Goal: Navigation & Orientation: Find specific page/section

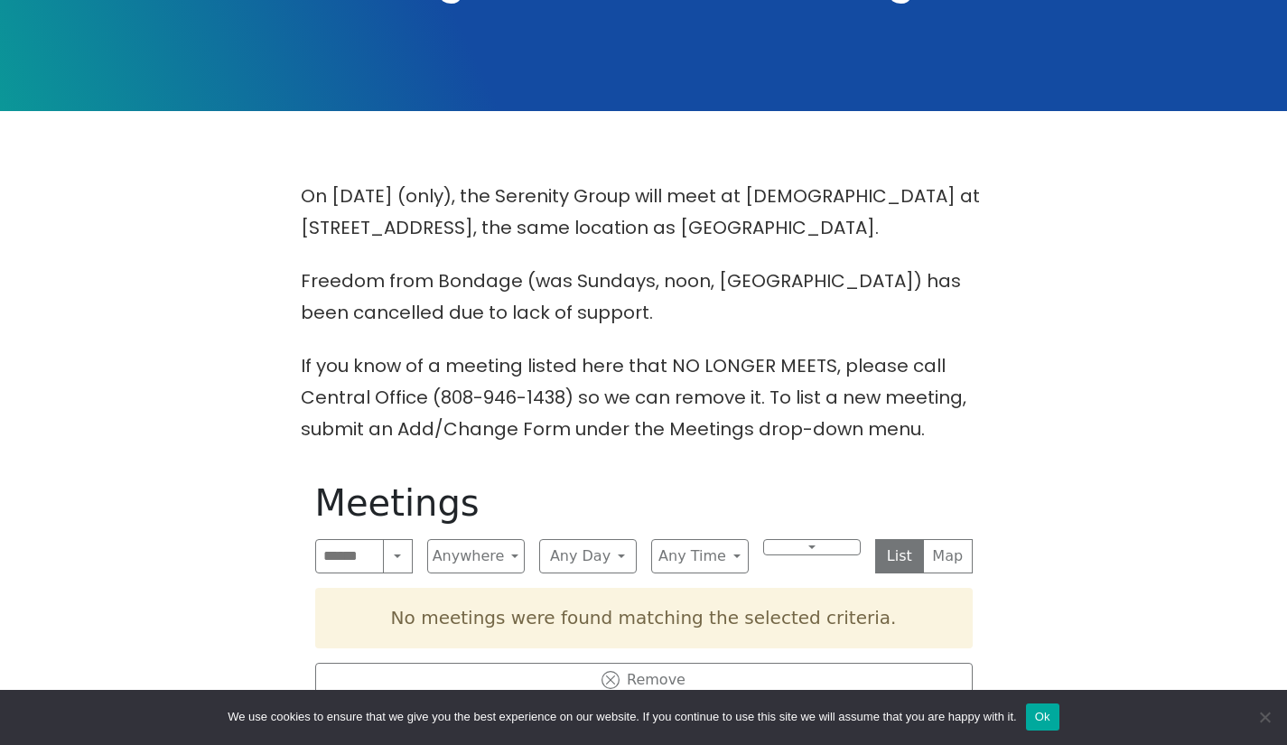
scroll to position [361, 0]
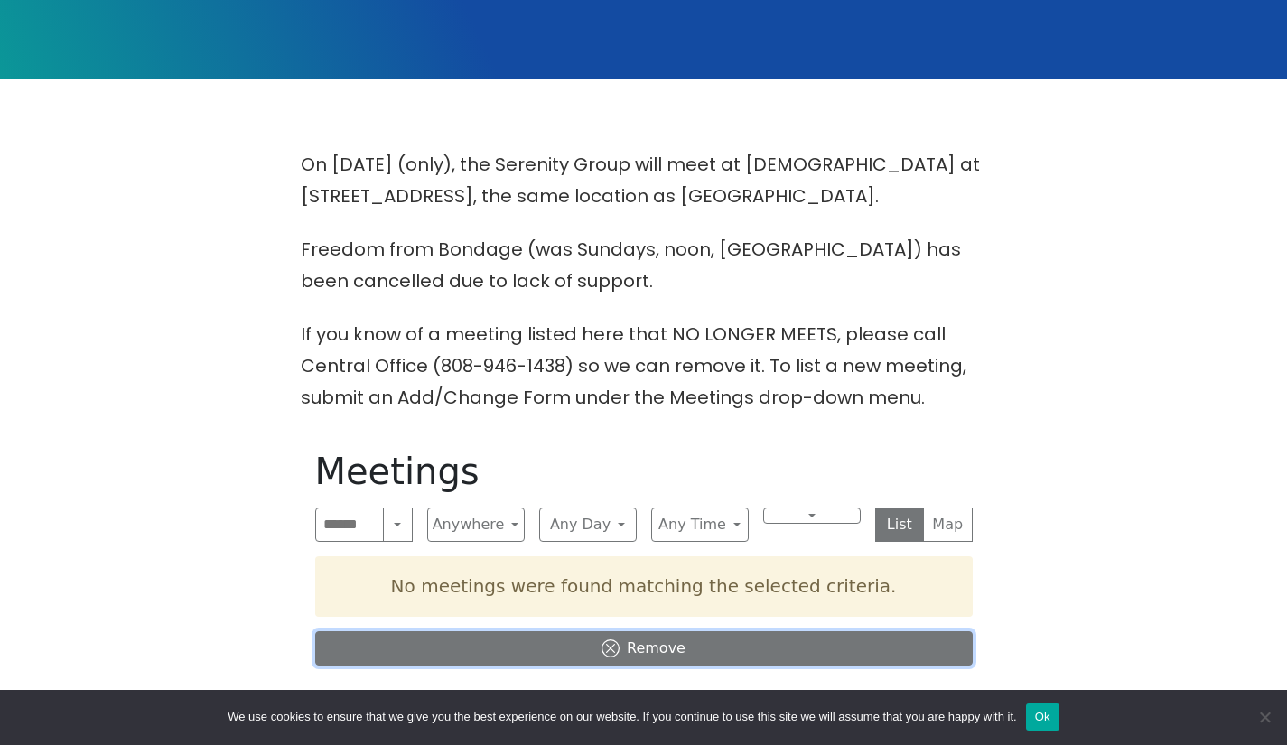
click at [607, 642] on icon at bounding box center [610, 648] width 18 height 18
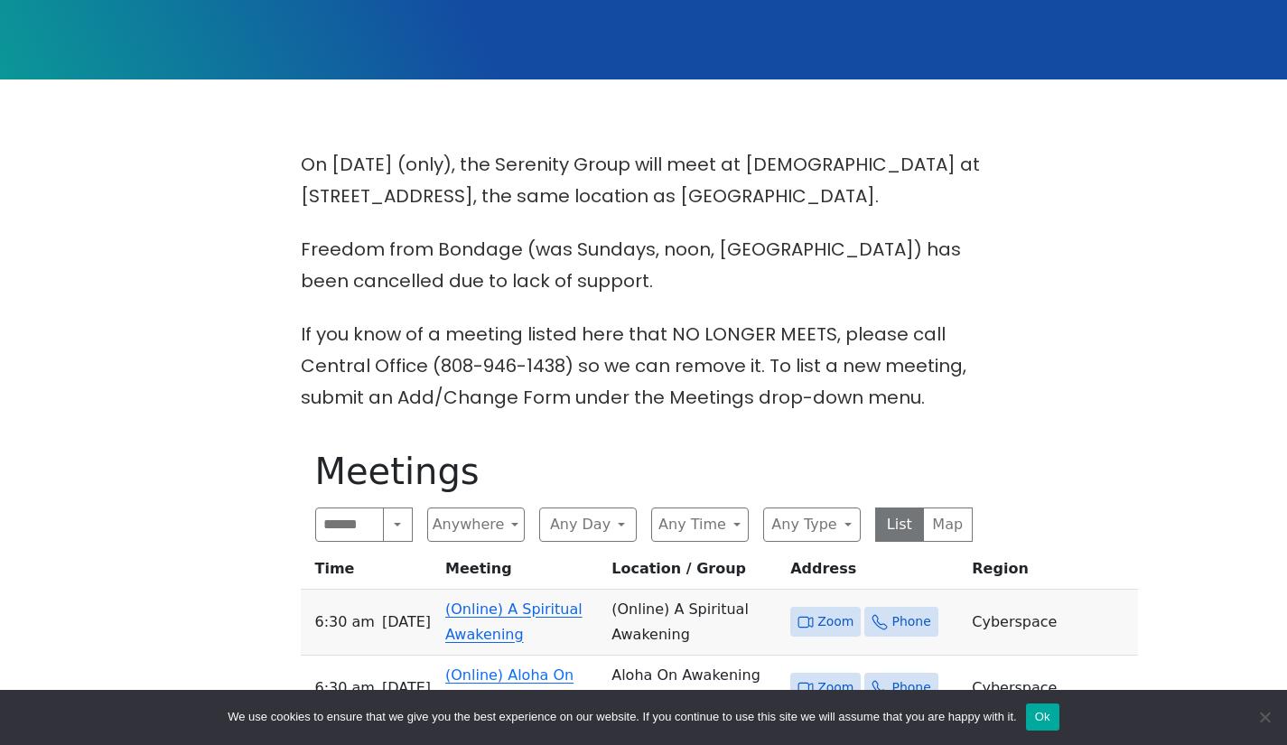
click at [547, 614] on link "(Online) A Spiritual Awakening" at bounding box center [513, 621] width 137 height 42
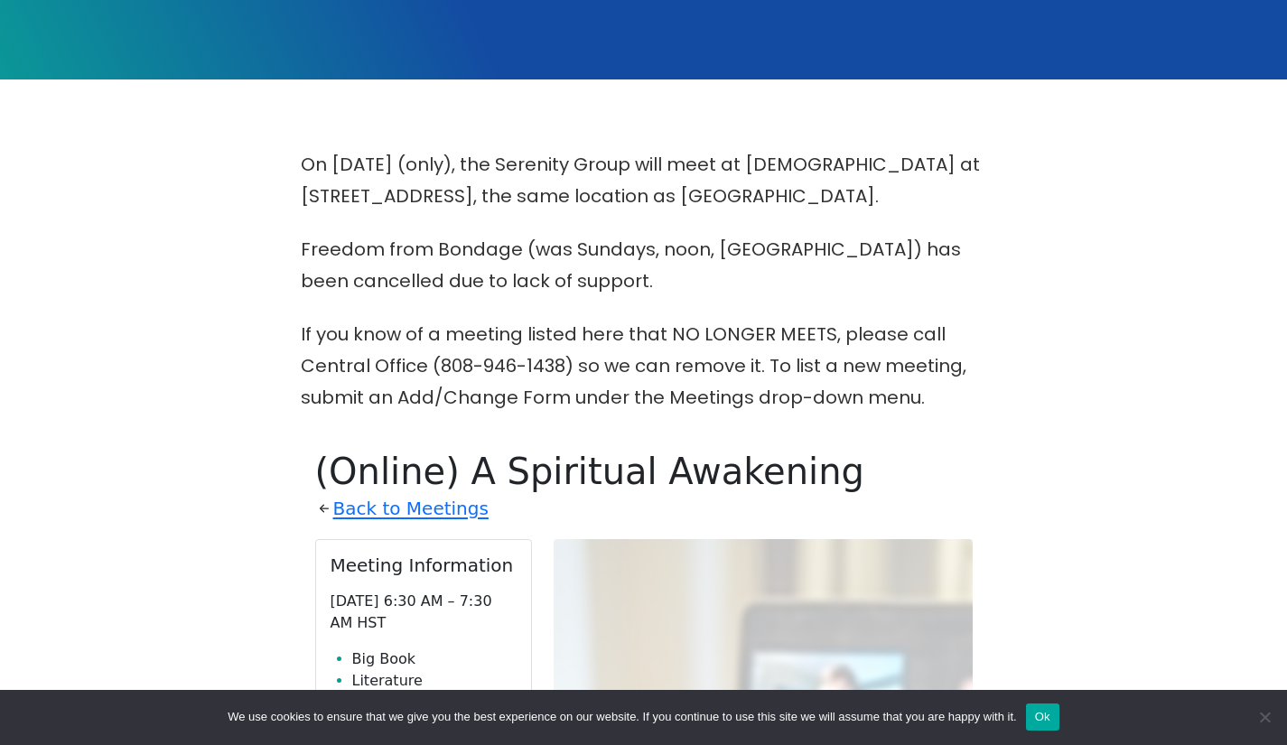
scroll to position [796, 0]
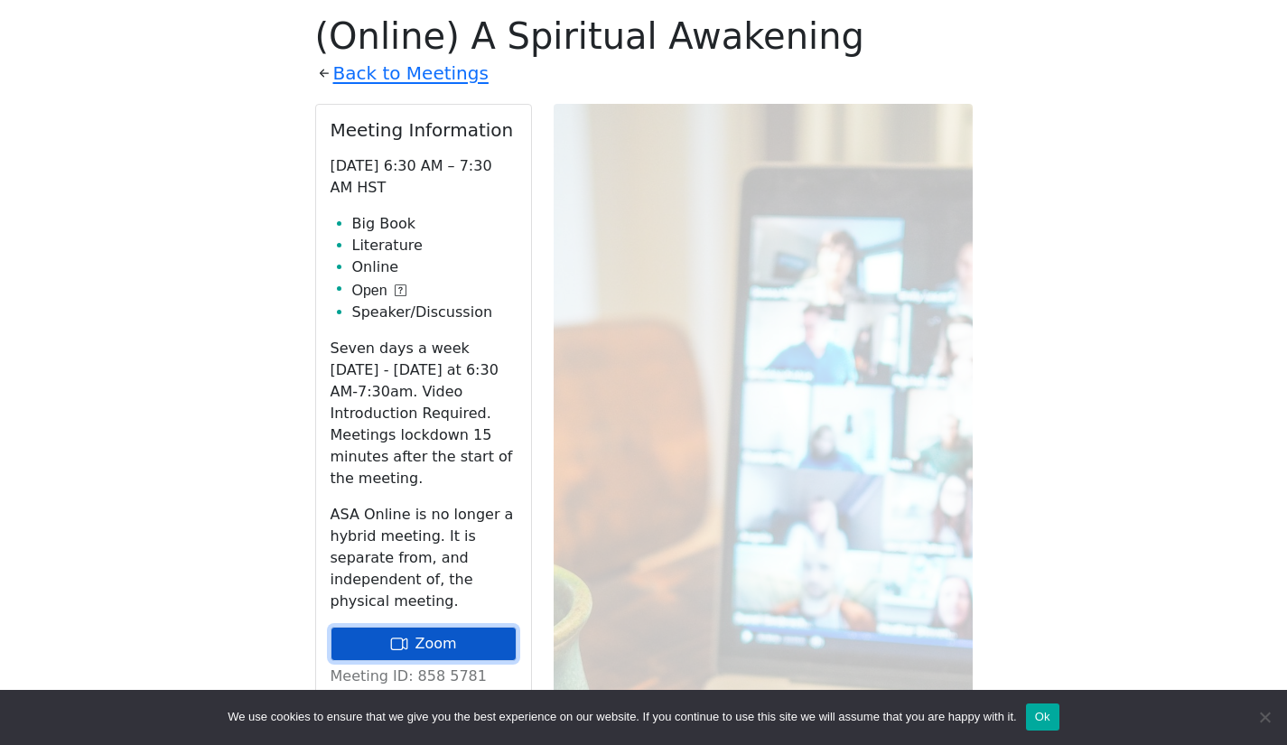
click at [418, 627] on link "Zoom" at bounding box center [423, 644] width 186 height 34
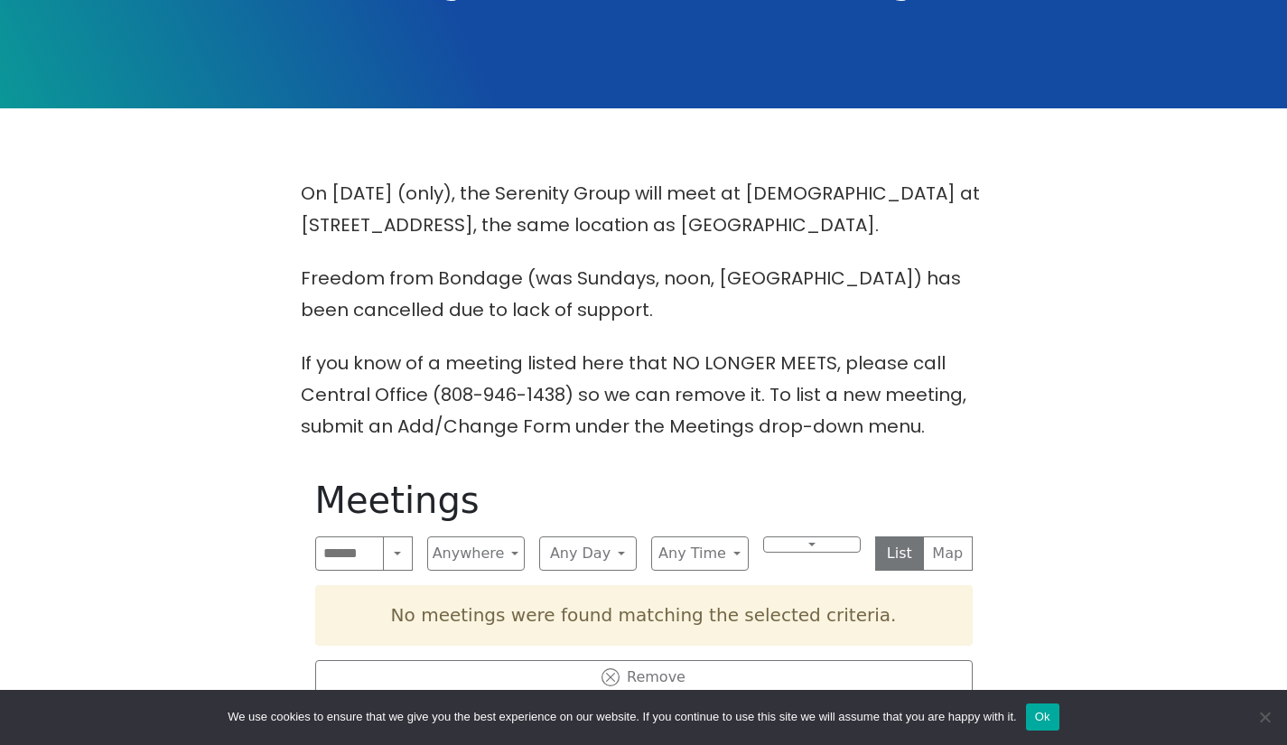
scroll to position [361, 0]
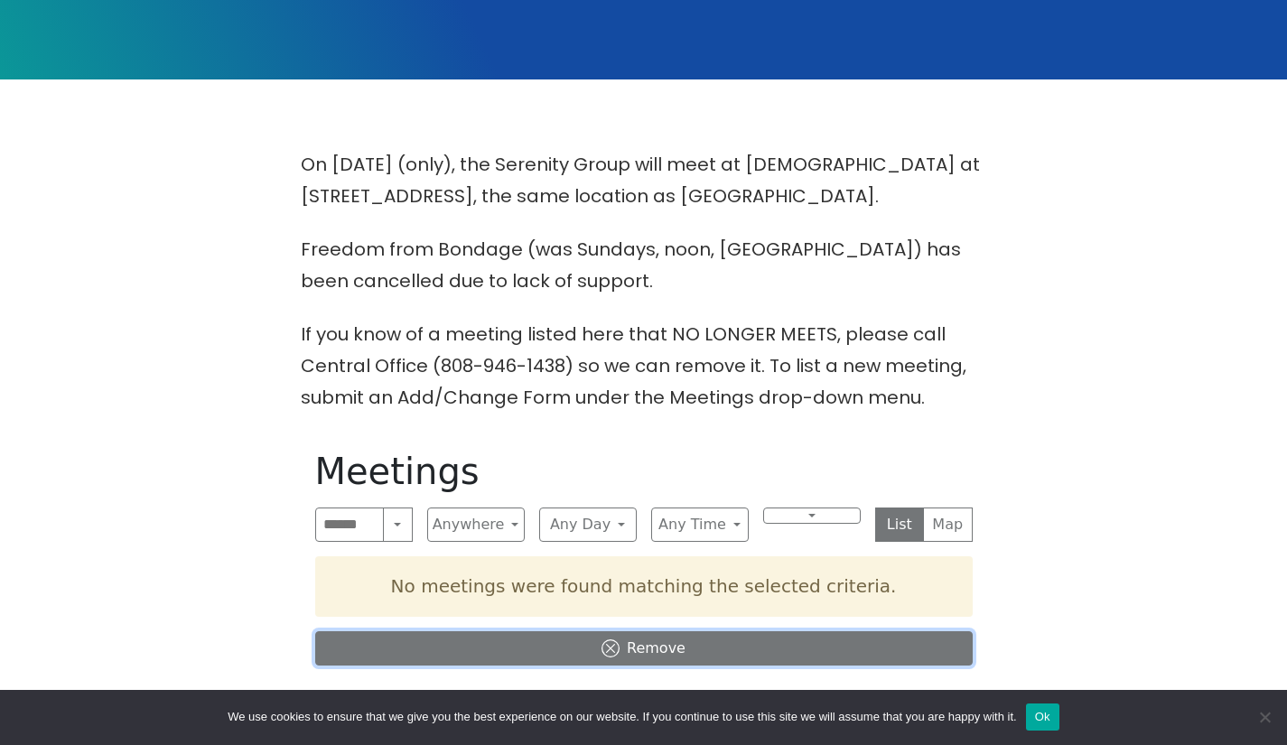
click at [650, 648] on button "Remove" at bounding box center [643, 648] width 657 height 34
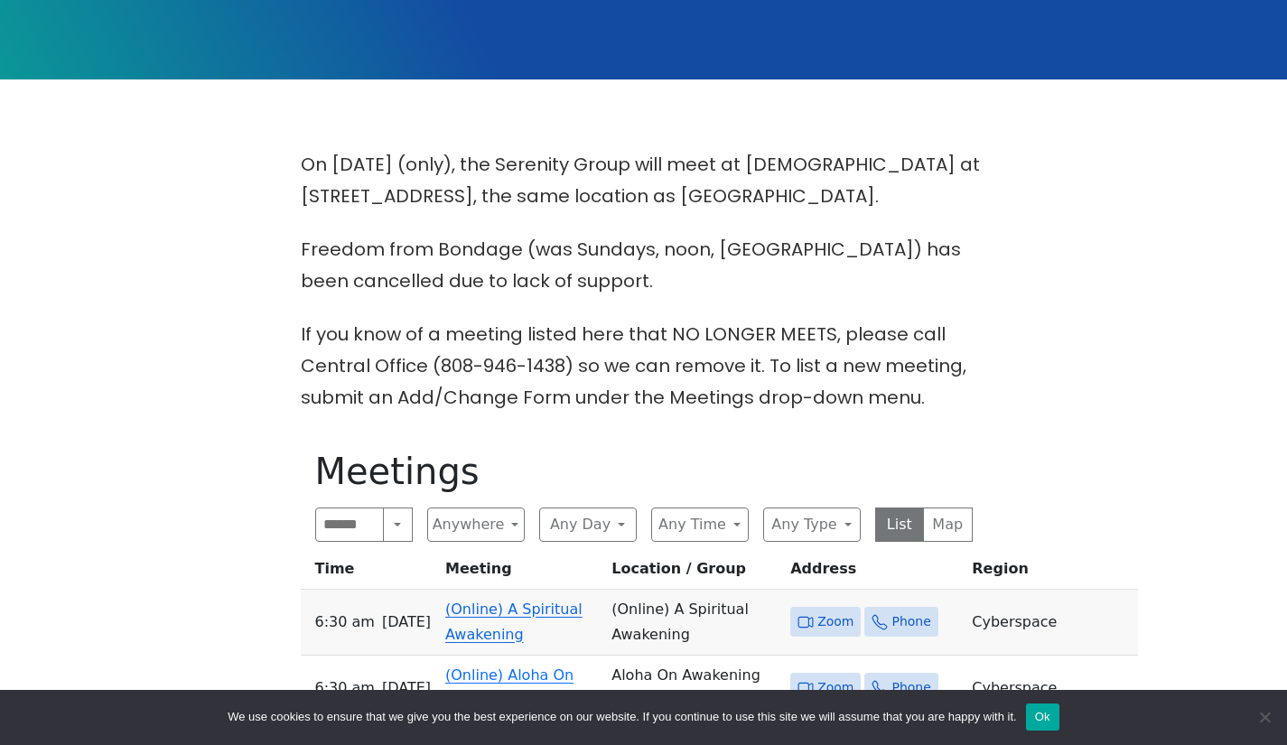
click at [536, 613] on link "(Online) A Spiritual Awakening" at bounding box center [513, 621] width 137 height 42
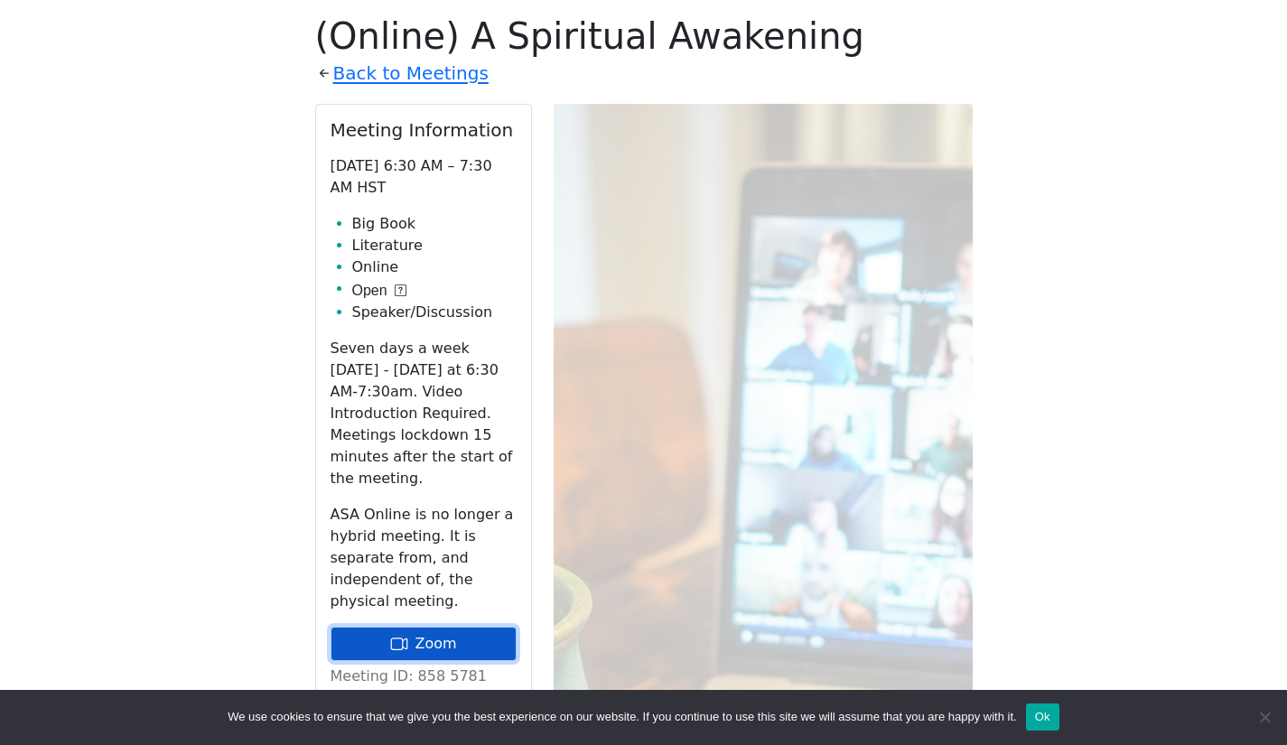
click at [466, 627] on link "Zoom" at bounding box center [423, 644] width 186 height 34
